Goal: Information Seeking & Learning: Understand process/instructions

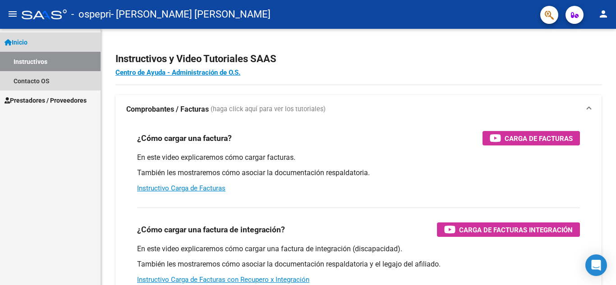
click at [54, 59] on link "Instructivos" at bounding box center [50, 61] width 101 height 19
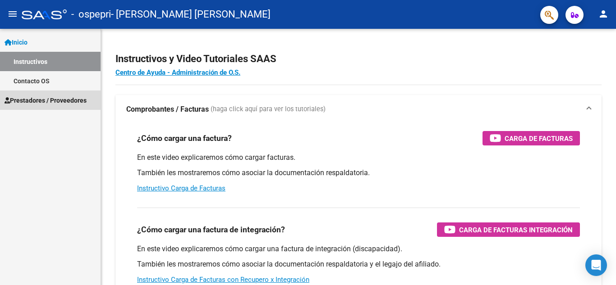
click at [40, 101] on span "Prestadores / Proveedores" at bounding box center [46, 101] width 82 height 10
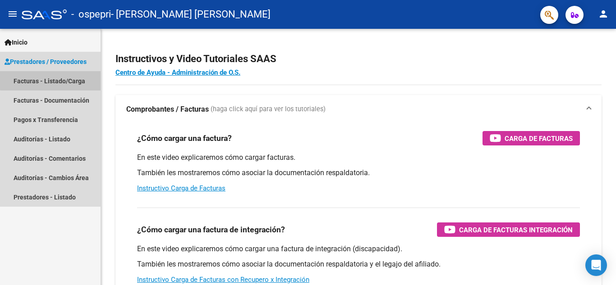
click at [59, 77] on link "Facturas - Listado/Carga" at bounding box center [50, 80] width 101 height 19
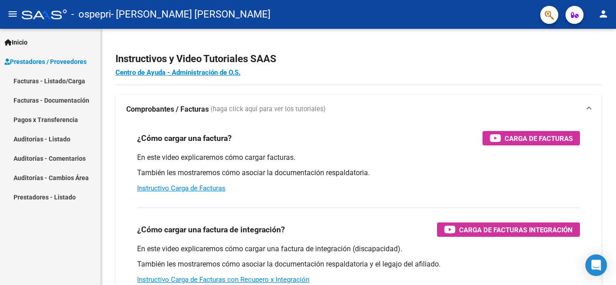
click at [31, 83] on link "Facturas - Listado/Carga" at bounding box center [50, 80] width 101 height 19
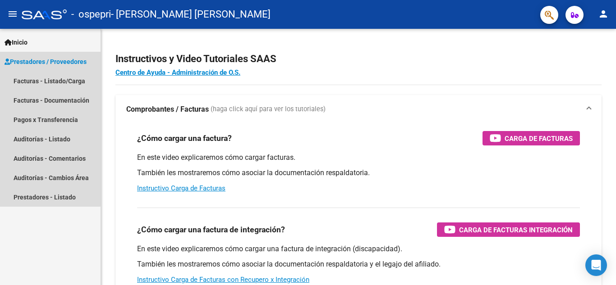
click at [44, 59] on span "Prestadores / Proveedores" at bounding box center [46, 62] width 82 height 10
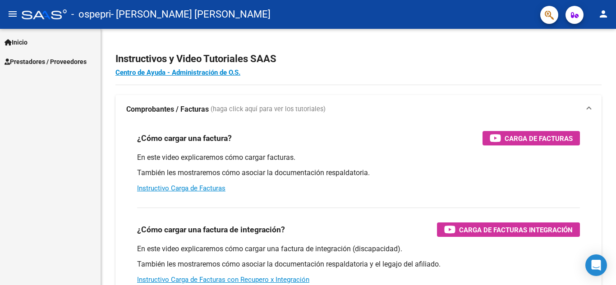
click at [27, 45] on span "Inicio" at bounding box center [16, 42] width 23 height 10
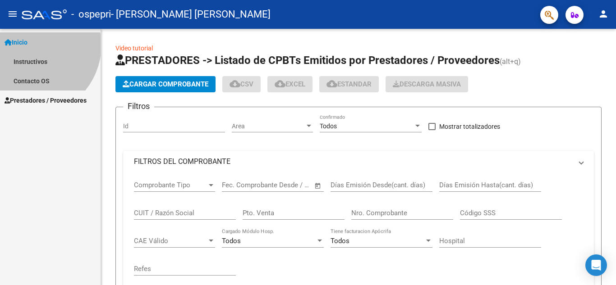
click at [27, 45] on span "Inicio" at bounding box center [16, 42] width 23 height 10
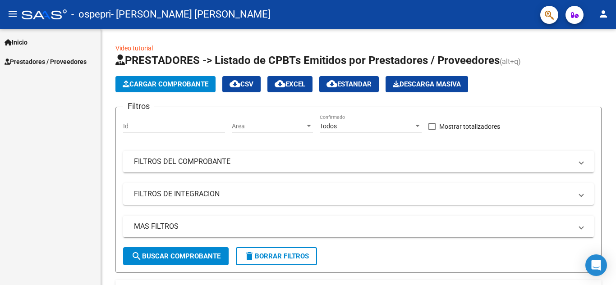
click at [27, 44] on span "Inicio" at bounding box center [16, 42] width 23 height 10
click at [37, 62] on link "Instructivos" at bounding box center [50, 61] width 101 height 19
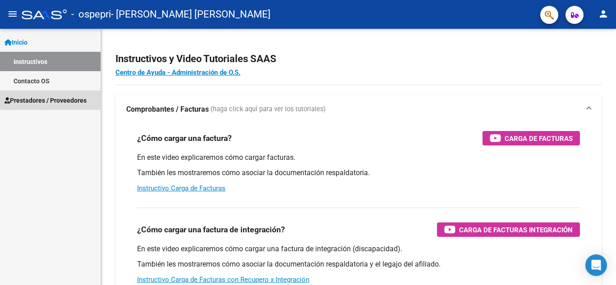
click at [34, 100] on span "Prestadores / Proveedores" at bounding box center [46, 101] width 82 height 10
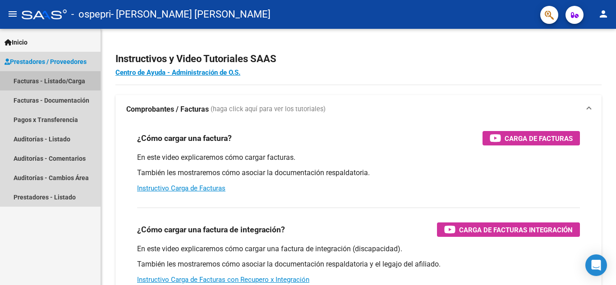
click at [61, 84] on link "Facturas - Listado/Carga" at bounding box center [50, 80] width 101 height 19
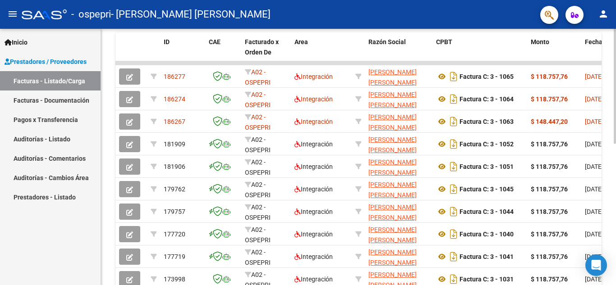
scroll to position [246, 0]
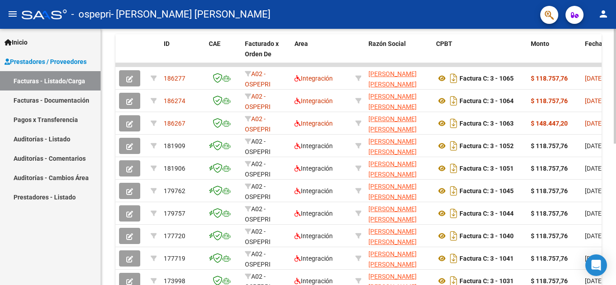
click at [613, 187] on div "Video tutorial PRESTADORES -> Listado de CPBTs Emitidos por Prestadores / Prove…" at bounding box center [359, 65] width 517 height 564
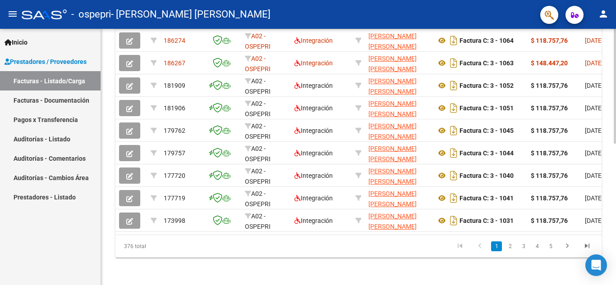
scroll to position [315, 0]
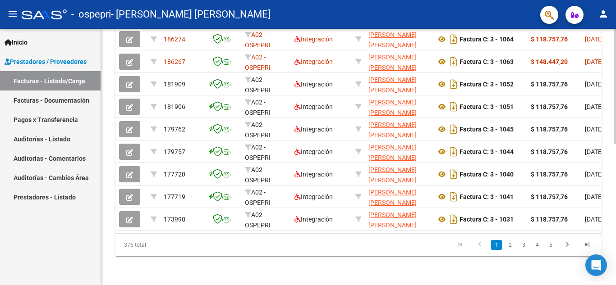
click at [615, 204] on div at bounding box center [614, 227] width 2 height 115
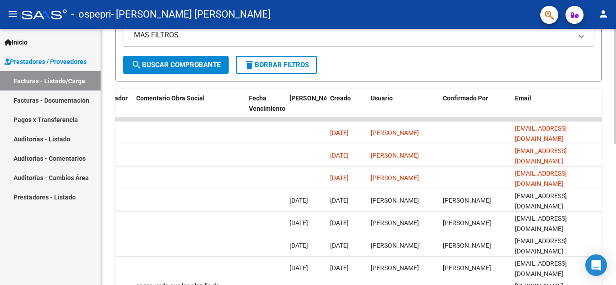
scroll to position [49, 0]
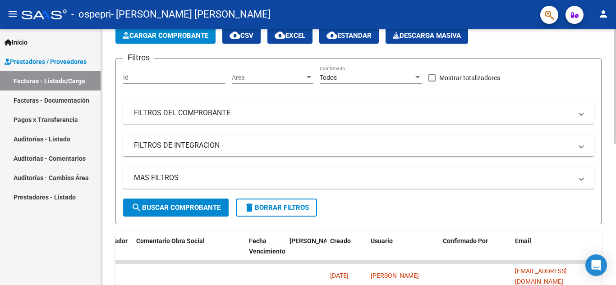
click at [610, 23] on div "menu - ospepri - [PERSON_NAME] [PERSON_NAME] person Inicio Instructivos Contact…" at bounding box center [308, 142] width 616 height 285
